Goal: Understand process/instructions: Learn about a topic

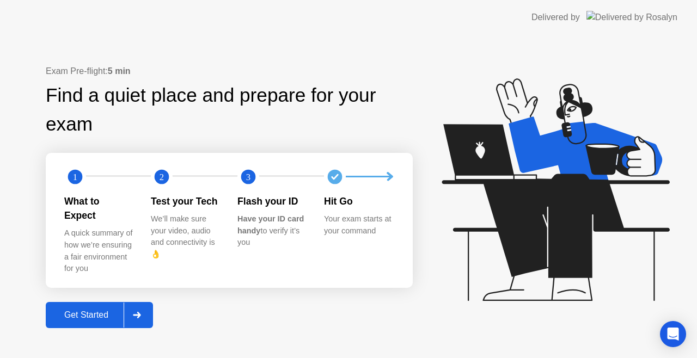
click at [100, 302] on button "Get Started" at bounding box center [99, 315] width 107 height 26
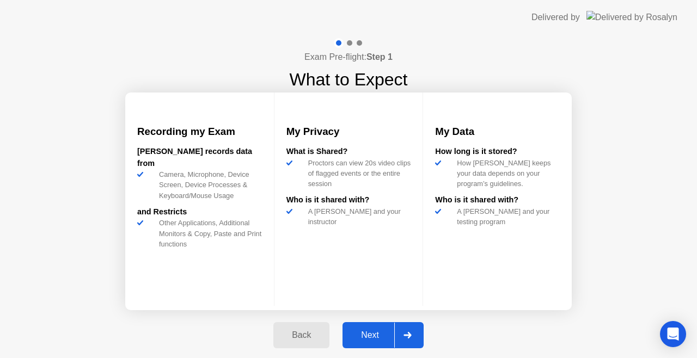
click at [368, 342] on button "Next" at bounding box center [382, 335] width 81 height 26
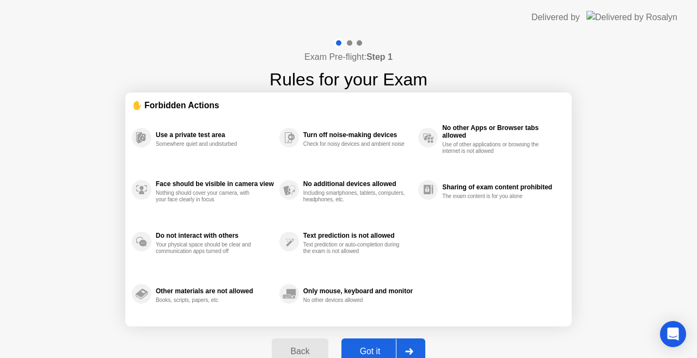
click at [377, 347] on div "Got it" at bounding box center [370, 352] width 51 height 10
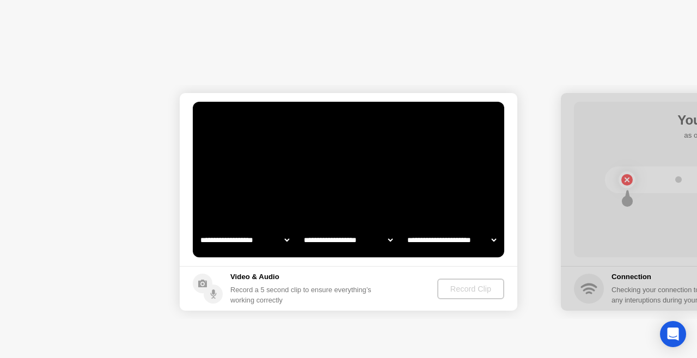
select select "**********"
select select "*******"
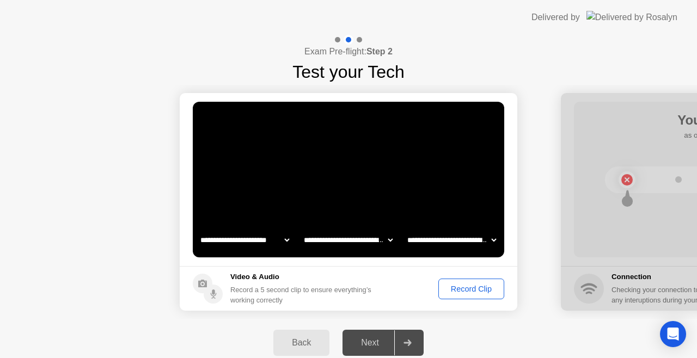
click at [470, 291] on div "Record Clip" at bounding box center [471, 289] width 58 height 9
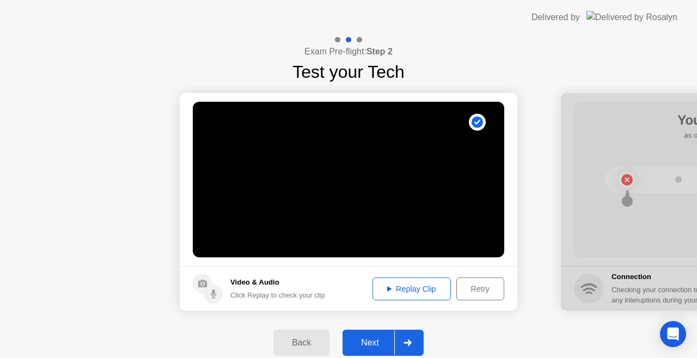
click at [418, 288] on div "Replay Clip" at bounding box center [411, 289] width 71 height 9
click at [382, 285] on div "Replay Clip" at bounding box center [411, 289] width 71 height 9
click at [476, 119] on circle at bounding box center [477, 122] width 11 height 11
click at [371, 342] on div "Next" at bounding box center [370, 343] width 48 height 10
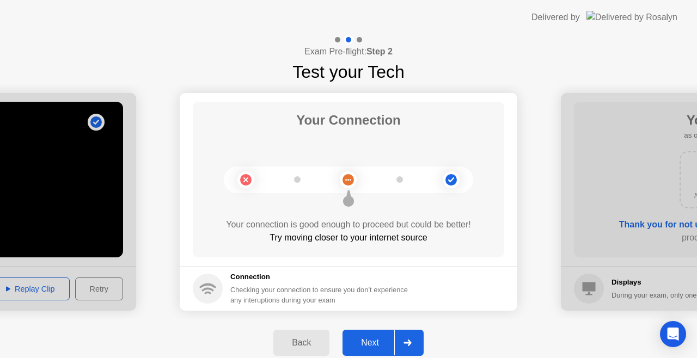
click at [371, 342] on div "Next" at bounding box center [370, 343] width 48 height 10
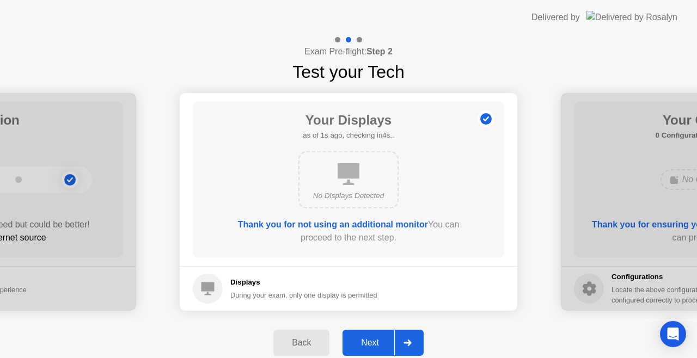
click at [371, 342] on div "Next" at bounding box center [370, 343] width 48 height 10
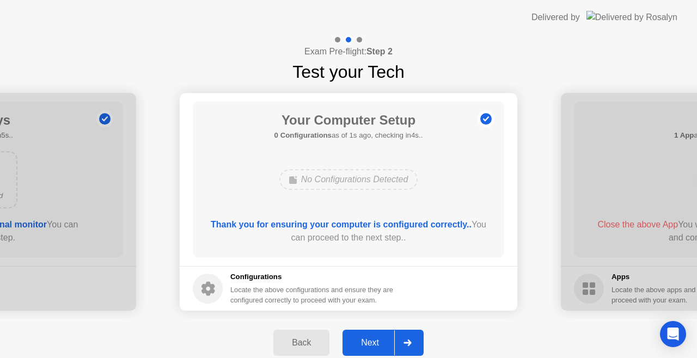
click at [371, 342] on div "Next" at bounding box center [370, 343] width 48 height 10
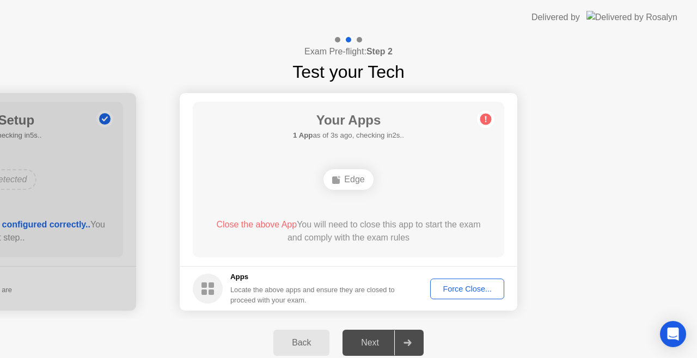
click at [353, 181] on div "Edge" at bounding box center [348, 179] width 50 height 21
click at [456, 289] on div "Force Close..." at bounding box center [467, 289] width 66 height 9
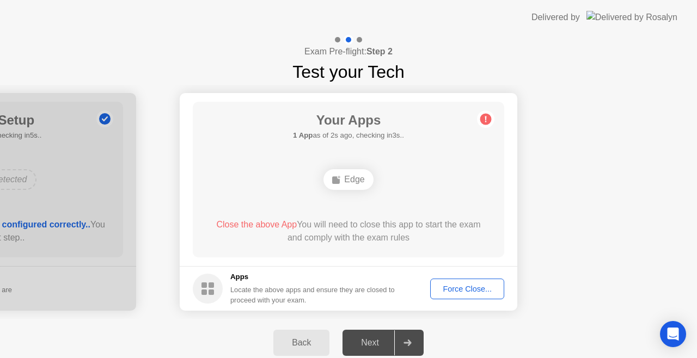
click at [401, 252] on div "Your Apps 1 App as of 2s ago, checking in3s.. Edge Close the above App You will…" at bounding box center [348, 180] width 311 height 156
click at [451, 285] on div "Force Close..." at bounding box center [467, 289] width 66 height 9
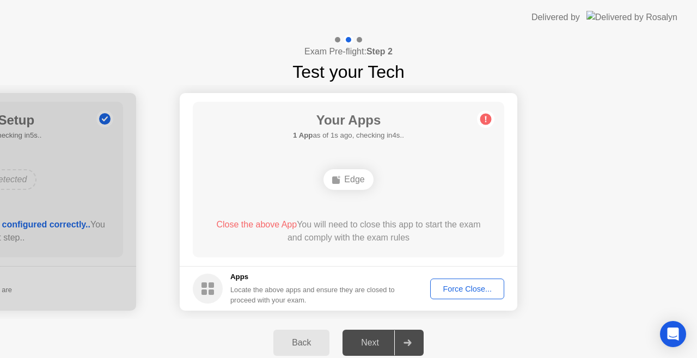
click at [345, 178] on div "Edge" at bounding box center [348, 179] width 50 height 21
click at [270, 224] on span "Close the above App" at bounding box center [256, 224] width 81 height 9
click at [348, 175] on div "Edge" at bounding box center [348, 179] width 50 height 21
click at [491, 118] on icon at bounding box center [485, 119] width 17 height 17
click at [360, 39] on div at bounding box center [359, 39] width 5 height 5
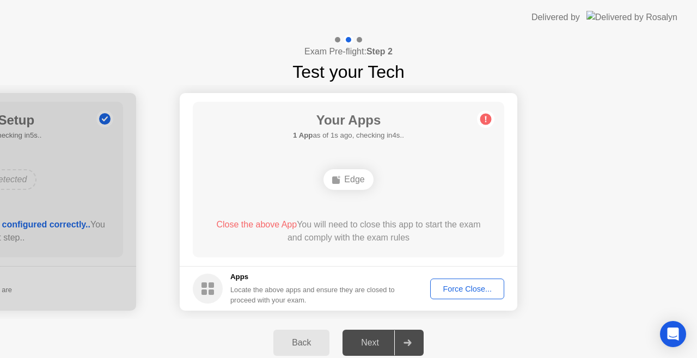
click at [481, 286] on div "Force Close..." at bounding box center [467, 289] width 66 height 9
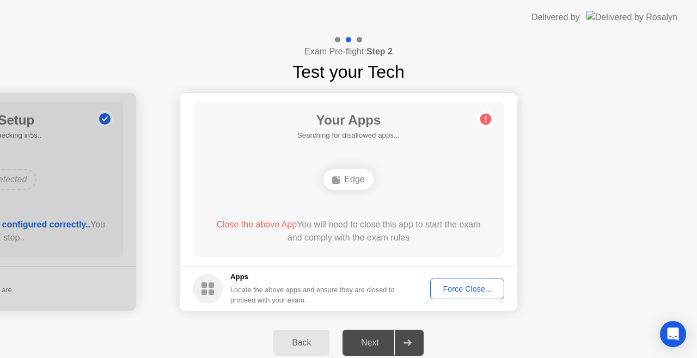
click at [445, 285] on div "Force Close..." at bounding box center [467, 289] width 66 height 9
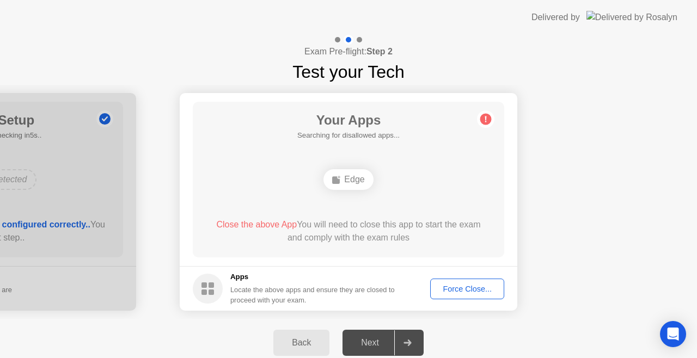
click at [460, 286] on div "Force Close..." at bounding box center [467, 289] width 66 height 9
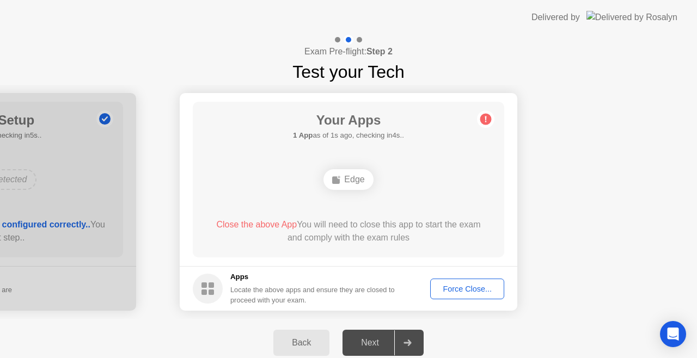
click at [209, 293] on rect at bounding box center [211, 292] width 5 height 5
click at [463, 291] on div "Force Close..." at bounding box center [467, 289] width 66 height 9
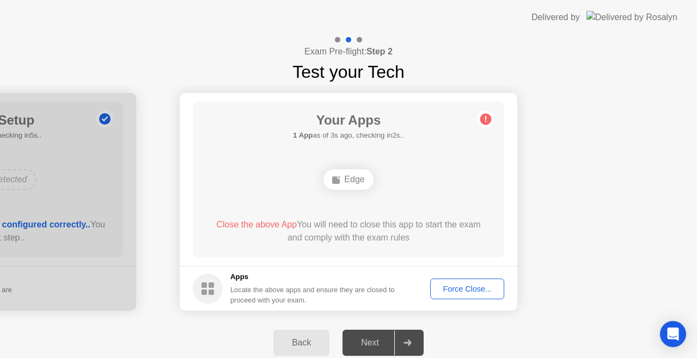
click at [199, 292] on circle at bounding box center [208, 289] width 30 height 30
click at [453, 288] on div "Force Close..." at bounding box center [467, 289] width 66 height 9
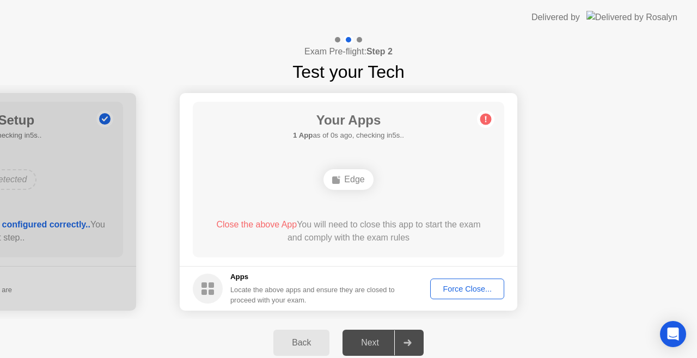
click at [487, 121] on circle at bounding box center [485, 119] width 11 height 11
click at [449, 289] on div "Force Close..." at bounding box center [467, 289] width 66 height 9
